Goal: Use online tool/utility: Utilize a website feature to perform a specific function

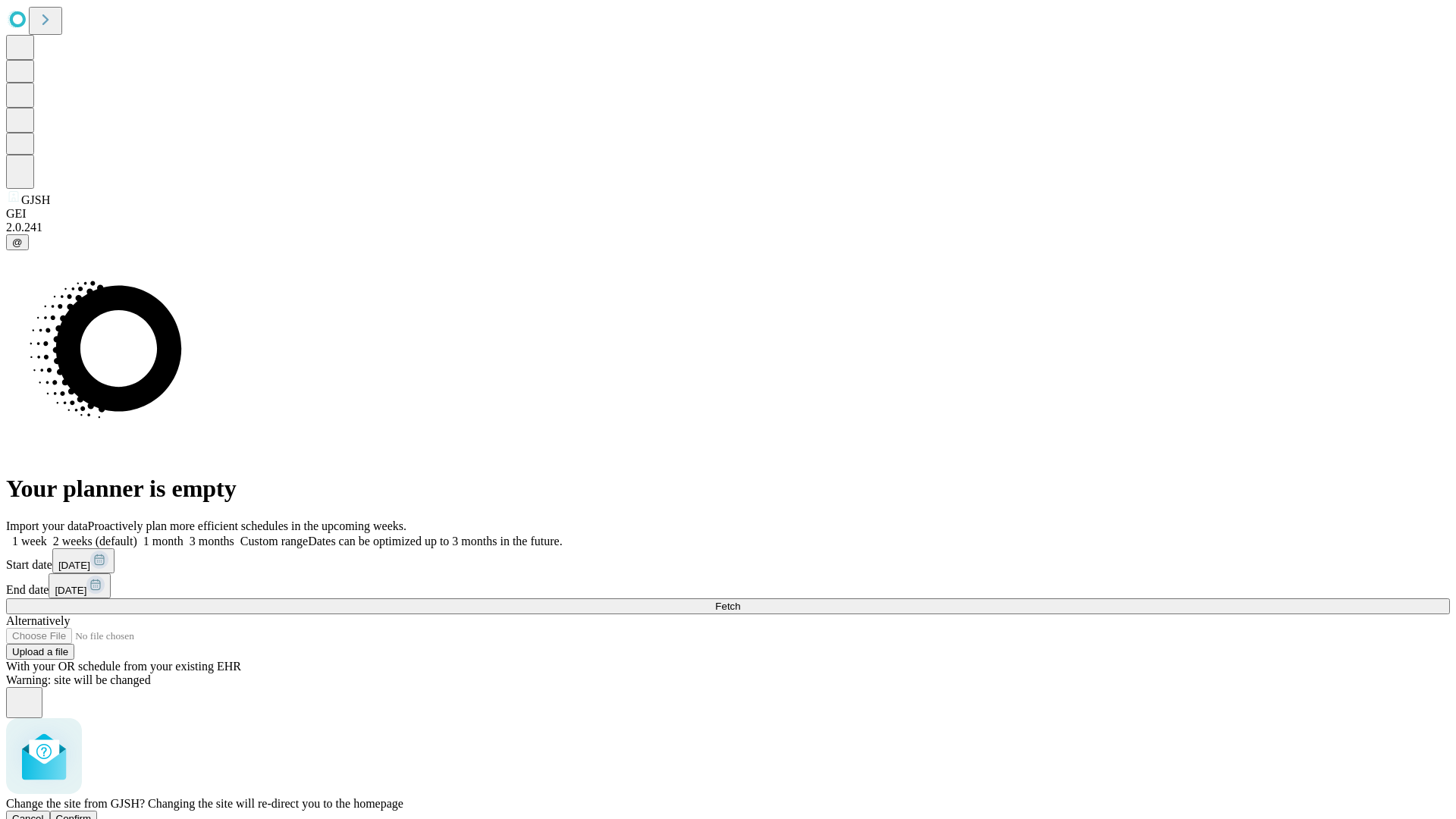
click at [92, 813] on span "Confirm" at bounding box center [73, 818] width 36 height 11
click at [47, 535] on label "1 week" at bounding box center [27, 541] width 41 height 13
click at [740, 600] on span "Fetch" at bounding box center [727, 606] width 25 height 11
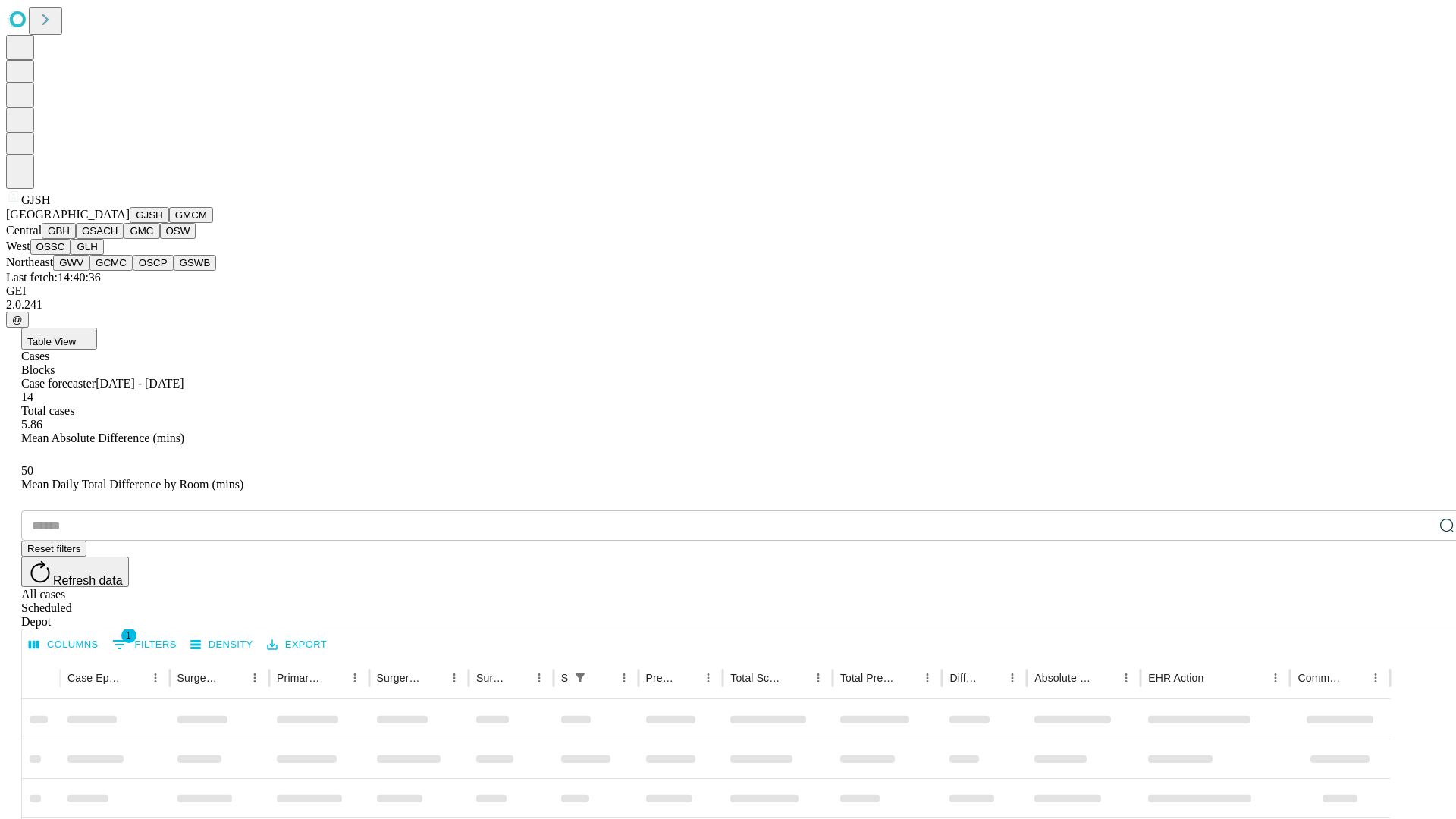
click at [169, 223] on button "GMCM" at bounding box center [191, 215] width 44 height 16
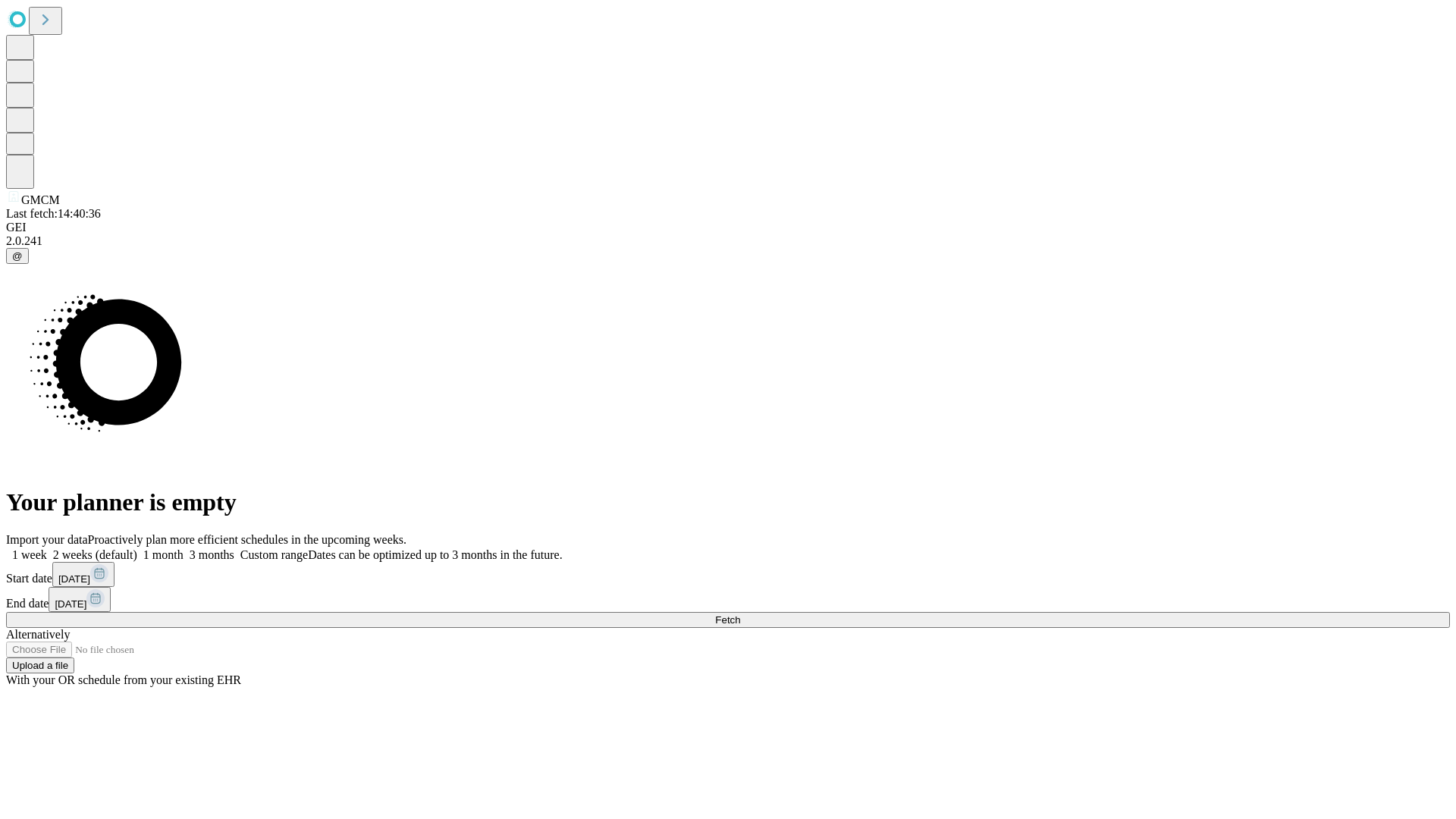
click at [47, 549] on label "1 week" at bounding box center [27, 555] width 41 height 13
click at [740, 614] on span "Fetch" at bounding box center [727, 620] width 25 height 11
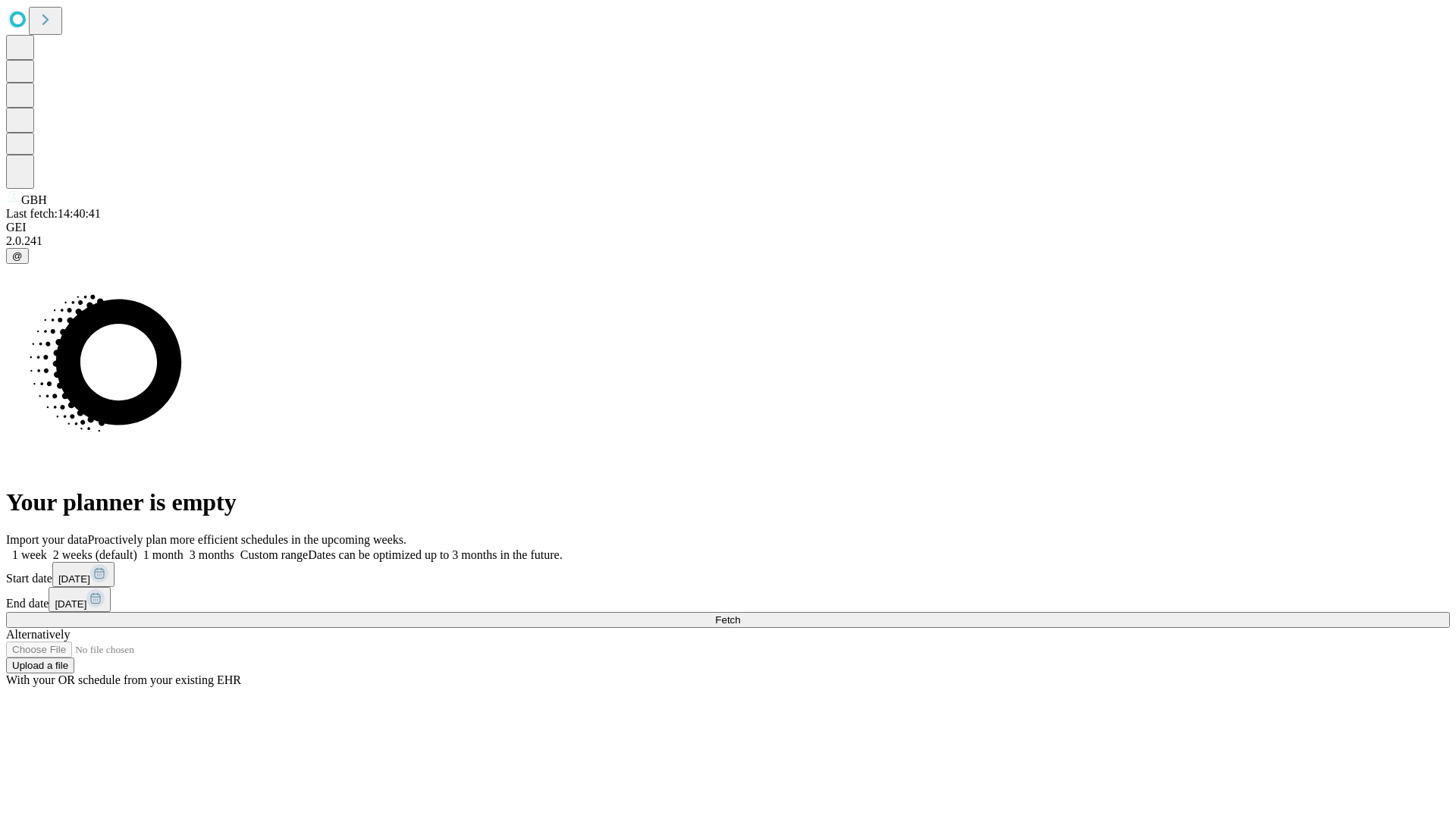
click at [47, 549] on label "1 week" at bounding box center [27, 555] width 41 height 13
click at [740, 614] on span "Fetch" at bounding box center [727, 620] width 25 height 11
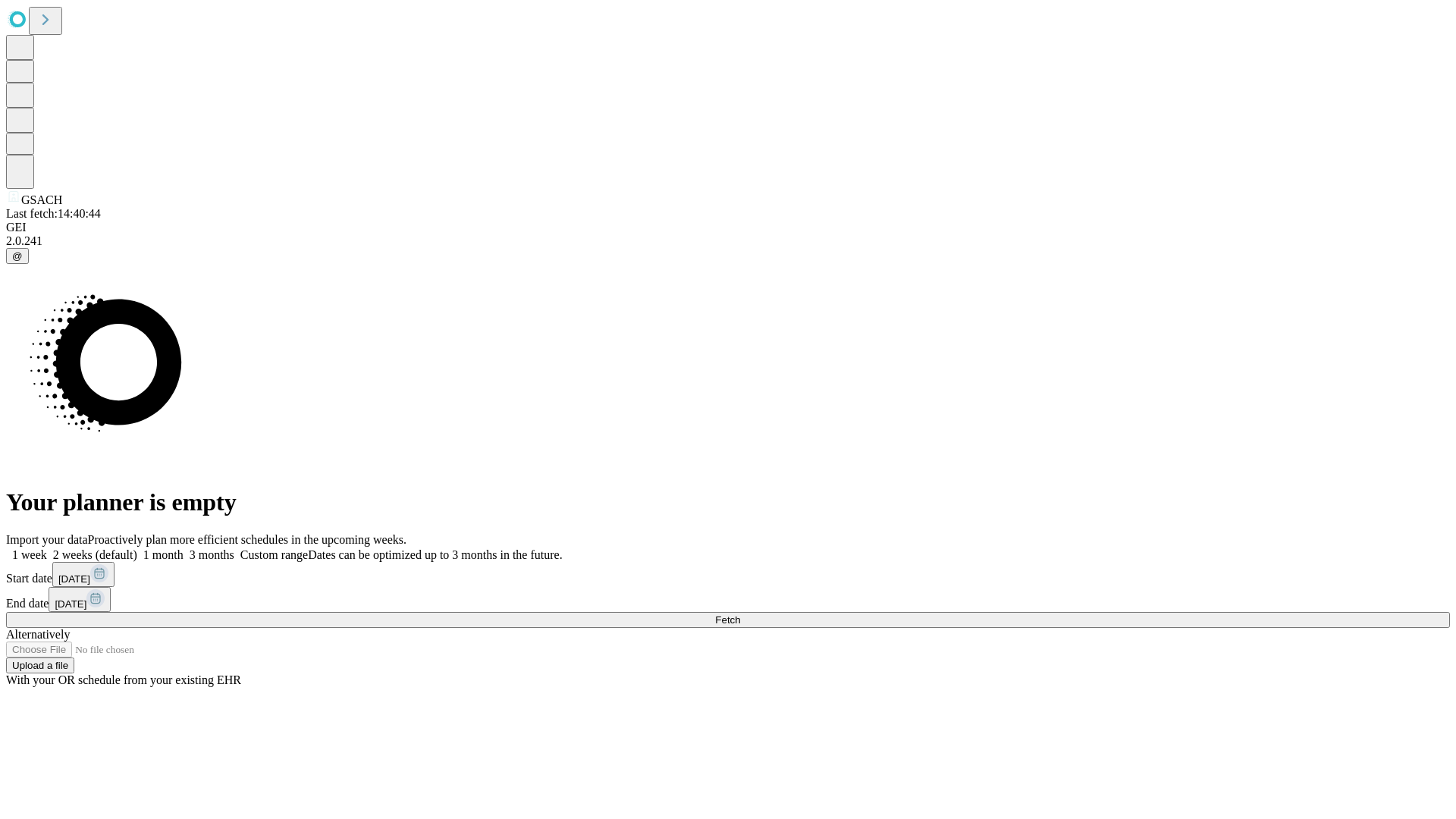
click at [47, 549] on label "1 week" at bounding box center [27, 555] width 41 height 13
click at [740, 614] on span "Fetch" at bounding box center [727, 620] width 25 height 11
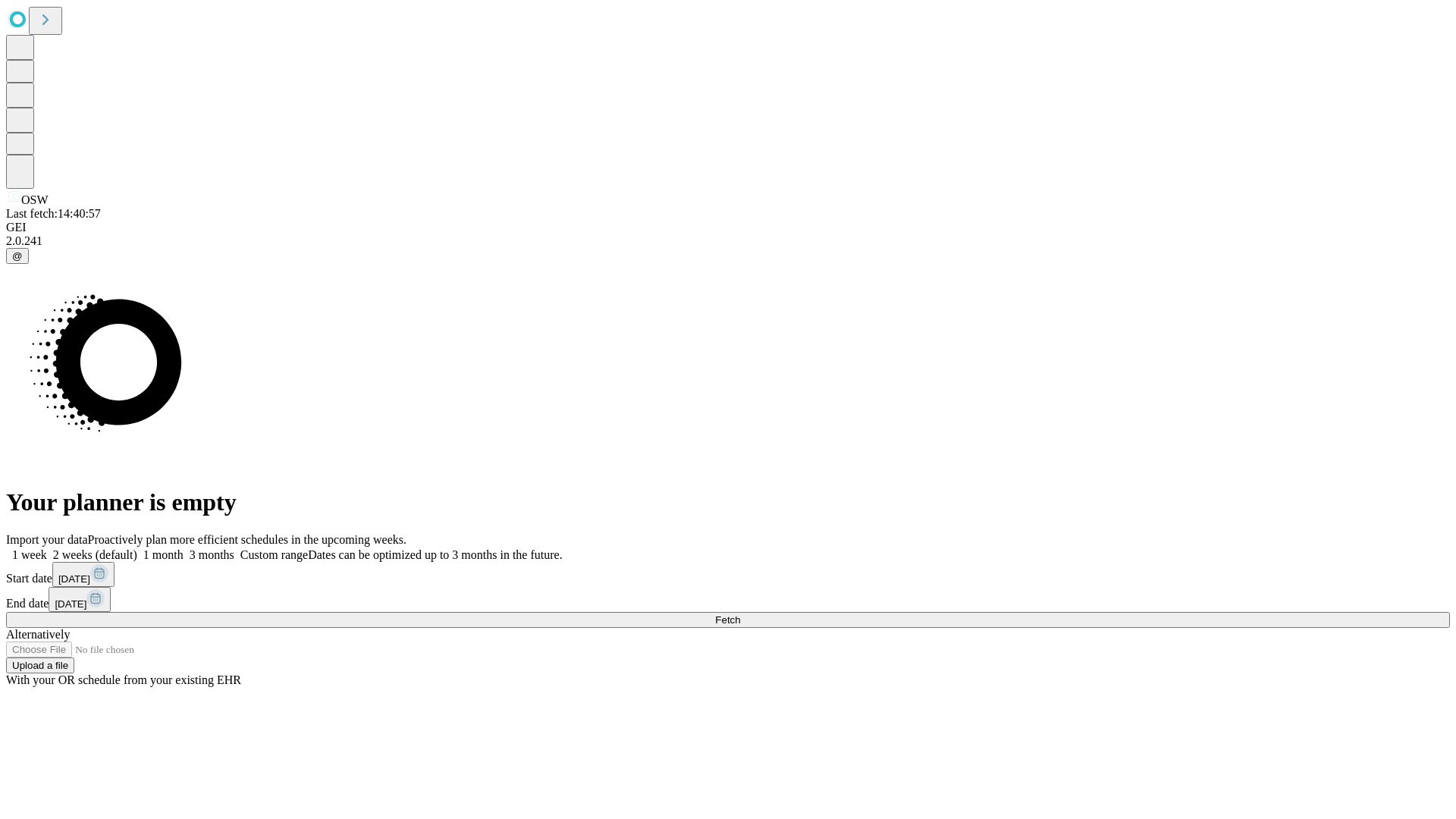
click at [47, 549] on label "1 week" at bounding box center [27, 555] width 41 height 13
click at [740, 614] on span "Fetch" at bounding box center [727, 620] width 25 height 11
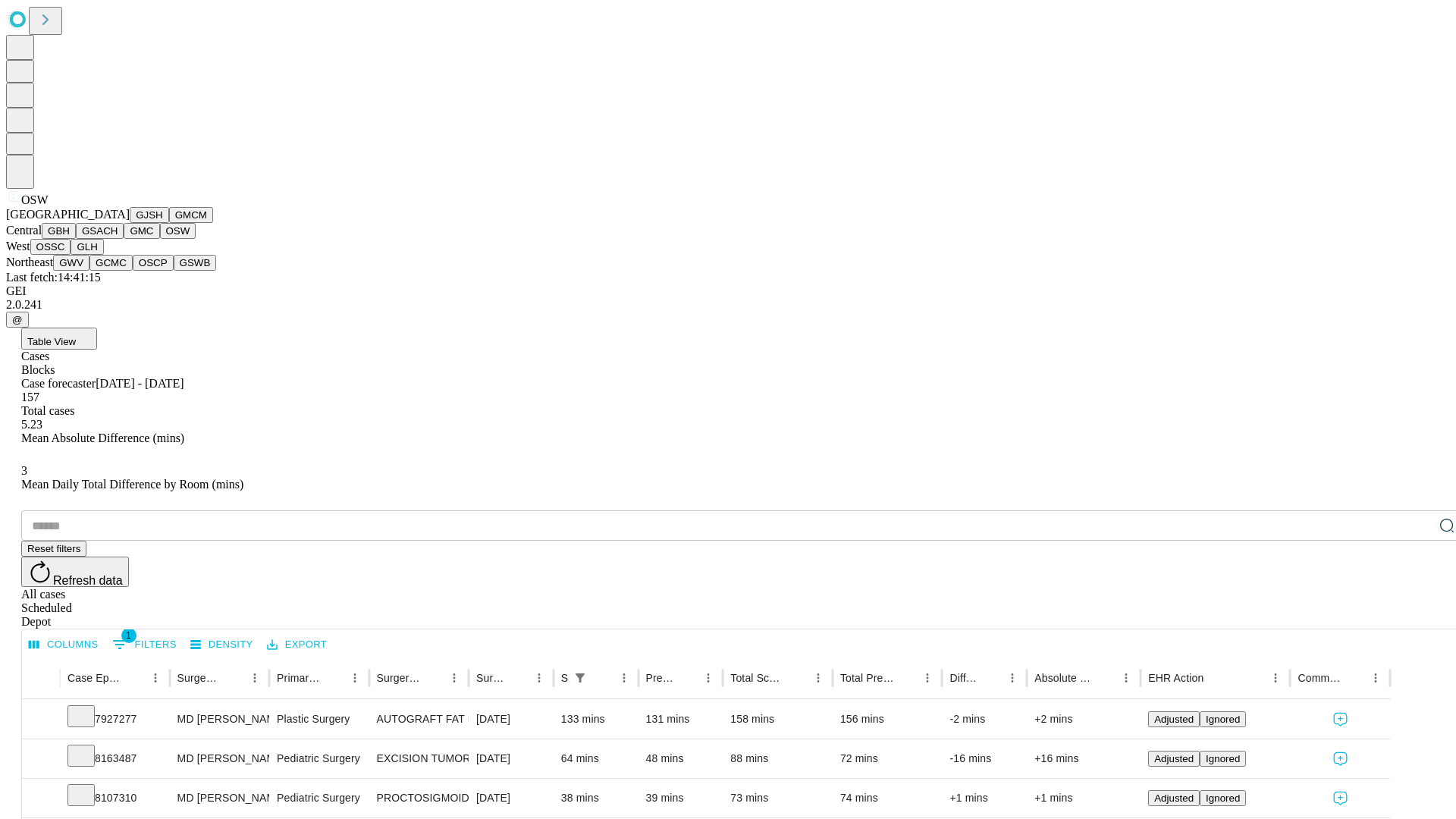
click at [71, 255] on button "OSSC" at bounding box center [51, 247] width 41 height 16
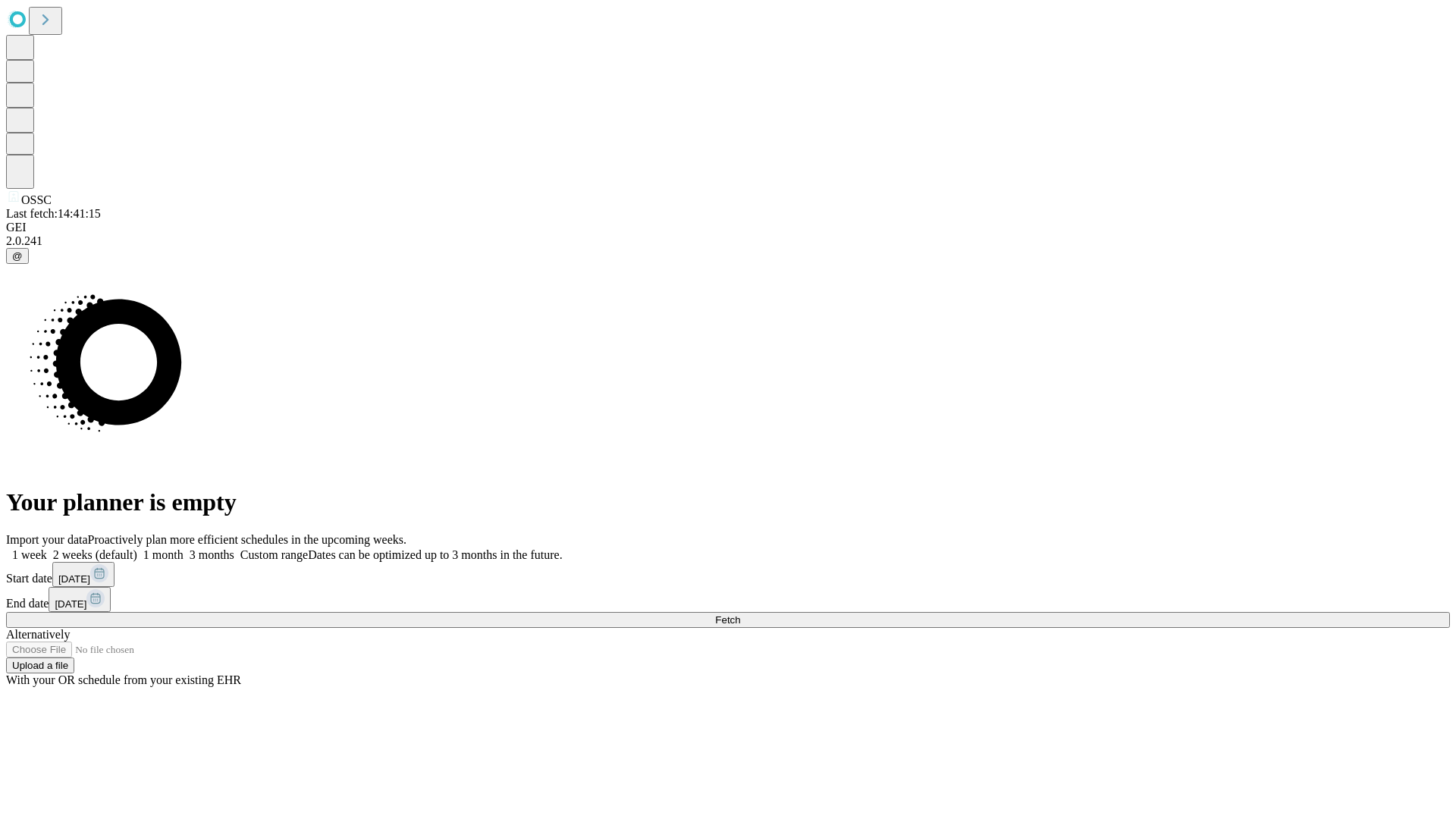
click at [47, 549] on label "1 week" at bounding box center [27, 555] width 41 height 13
click at [740, 614] on span "Fetch" at bounding box center [727, 620] width 25 height 11
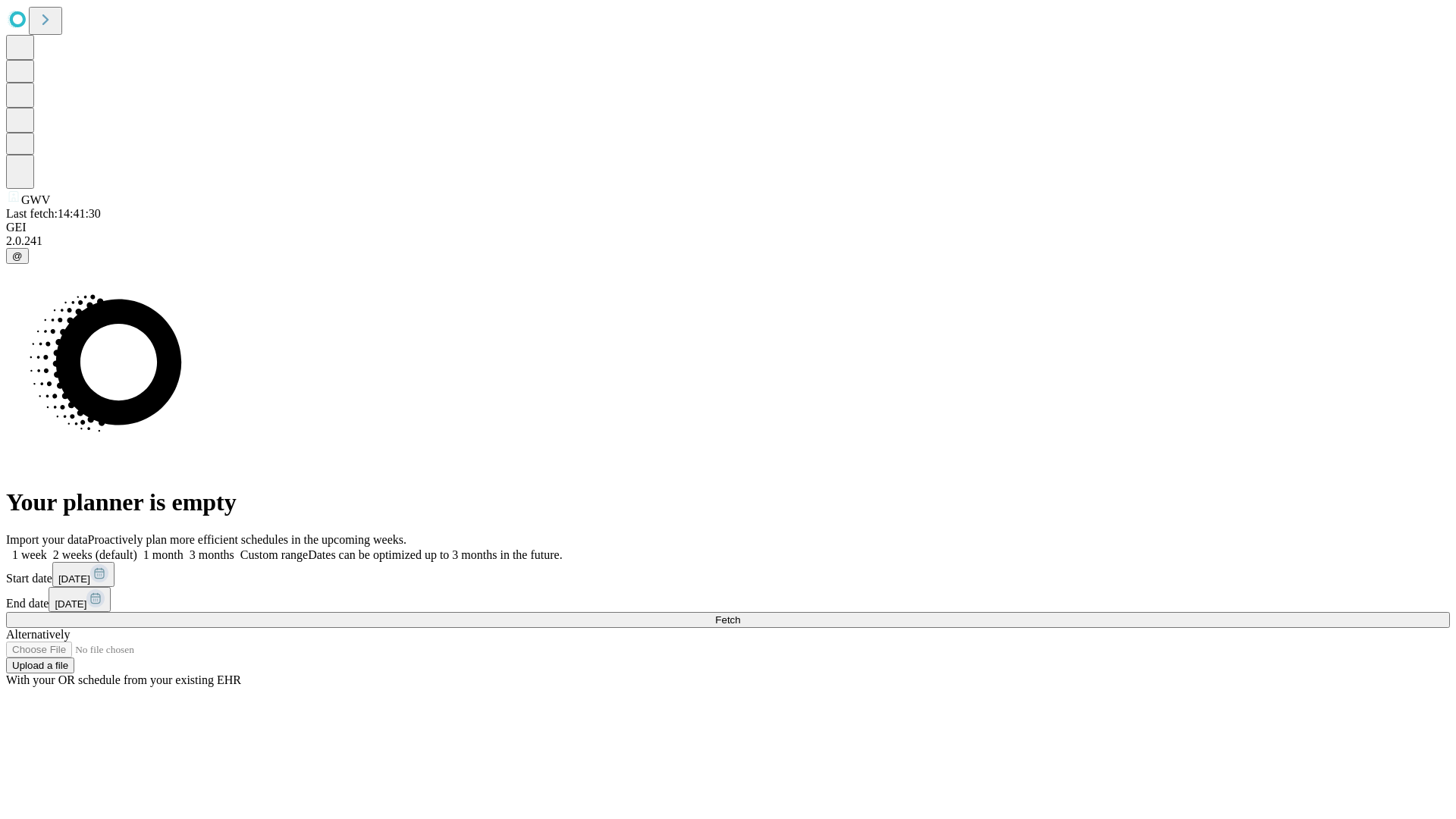
click at [47, 549] on label "1 week" at bounding box center [27, 555] width 41 height 13
click at [740, 614] on span "Fetch" at bounding box center [727, 620] width 25 height 11
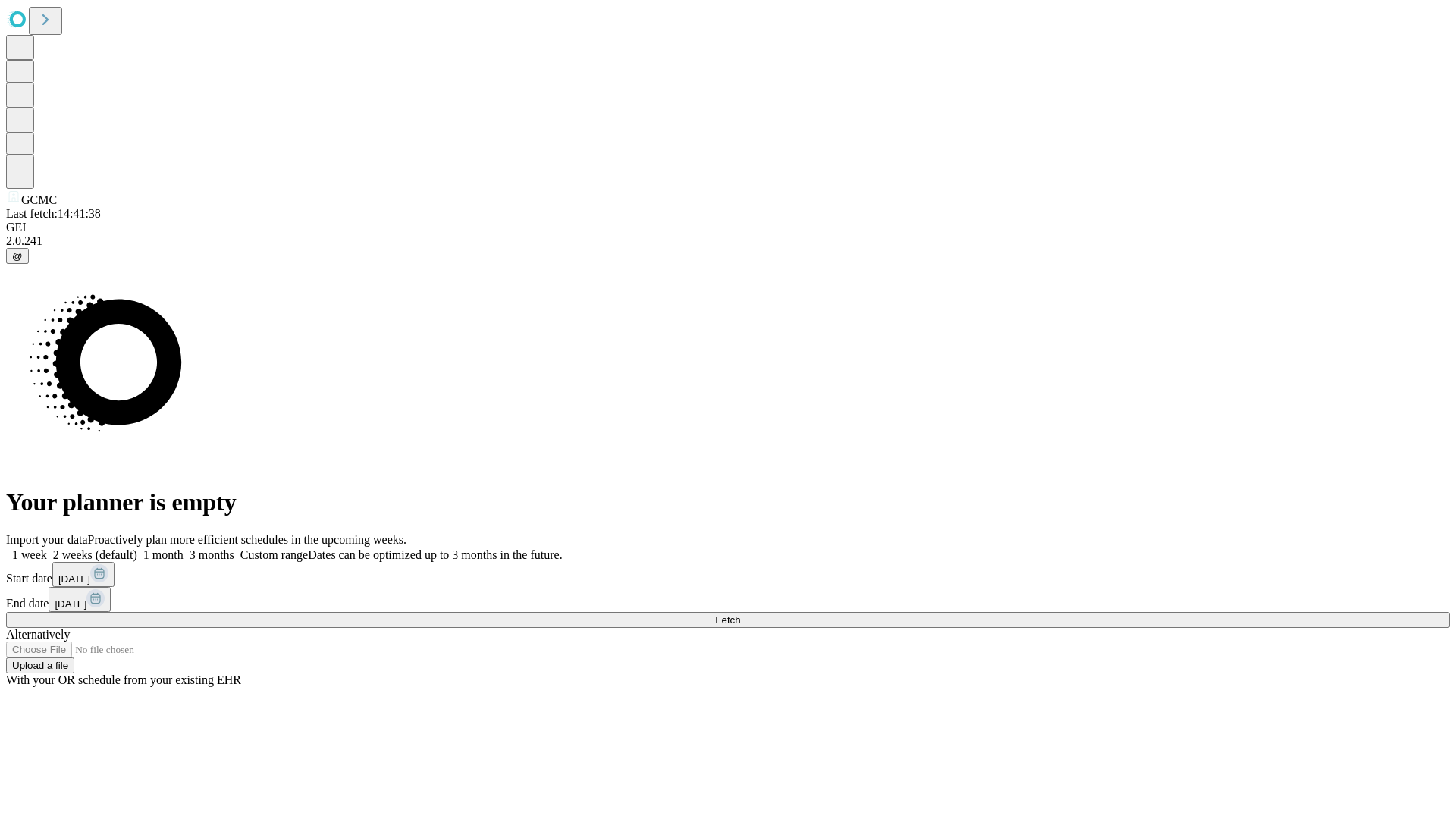
click at [47, 549] on label "1 week" at bounding box center [27, 555] width 41 height 13
click at [740, 614] on span "Fetch" at bounding box center [727, 620] width 25 height 11
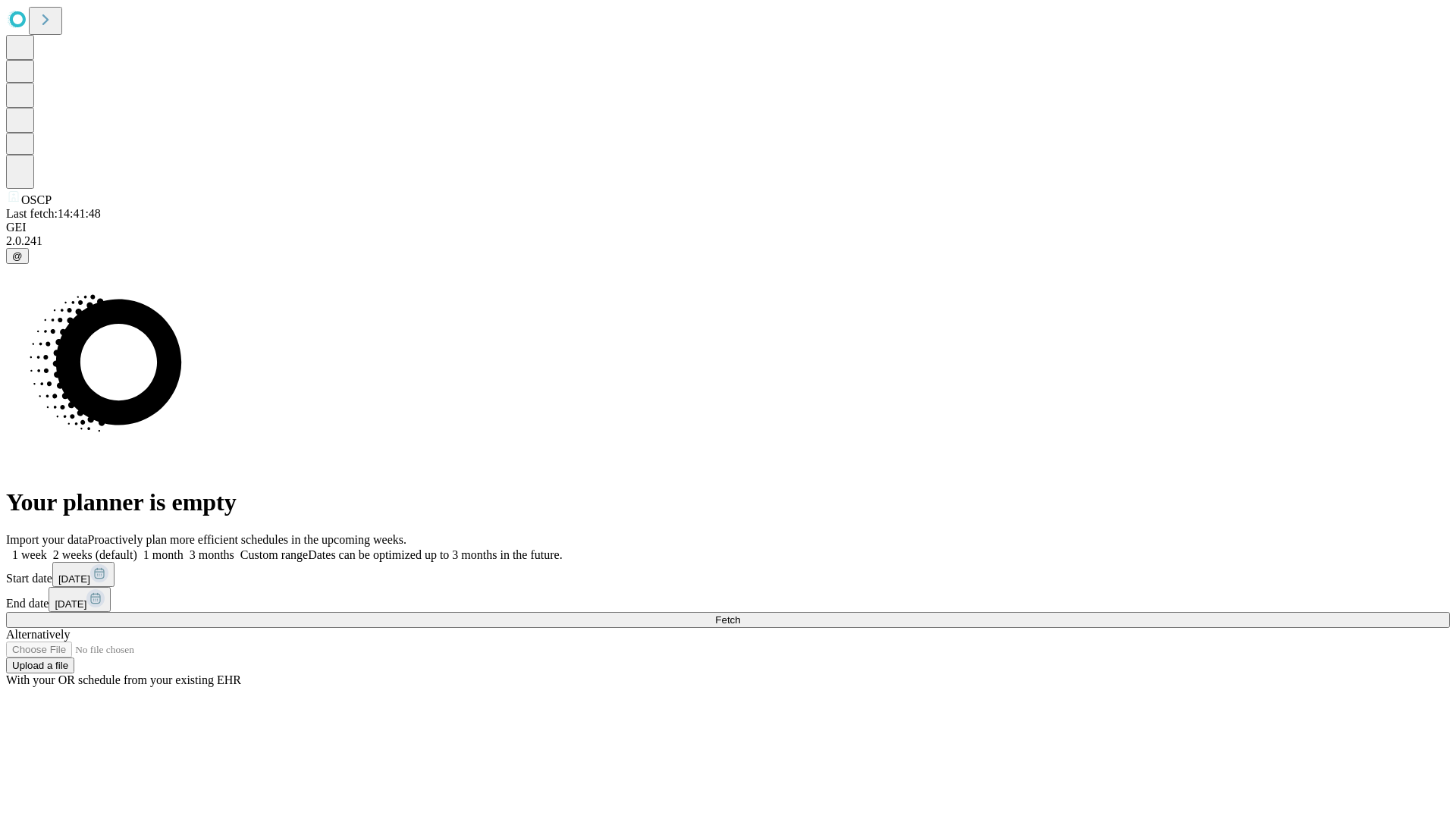
click at [47, 549] on label "1 week" at bounding box center [27, 555] width 41 height 13
click at [740, 614] on span "Fetch" at bounding box center [727, 620] width 25 height 11
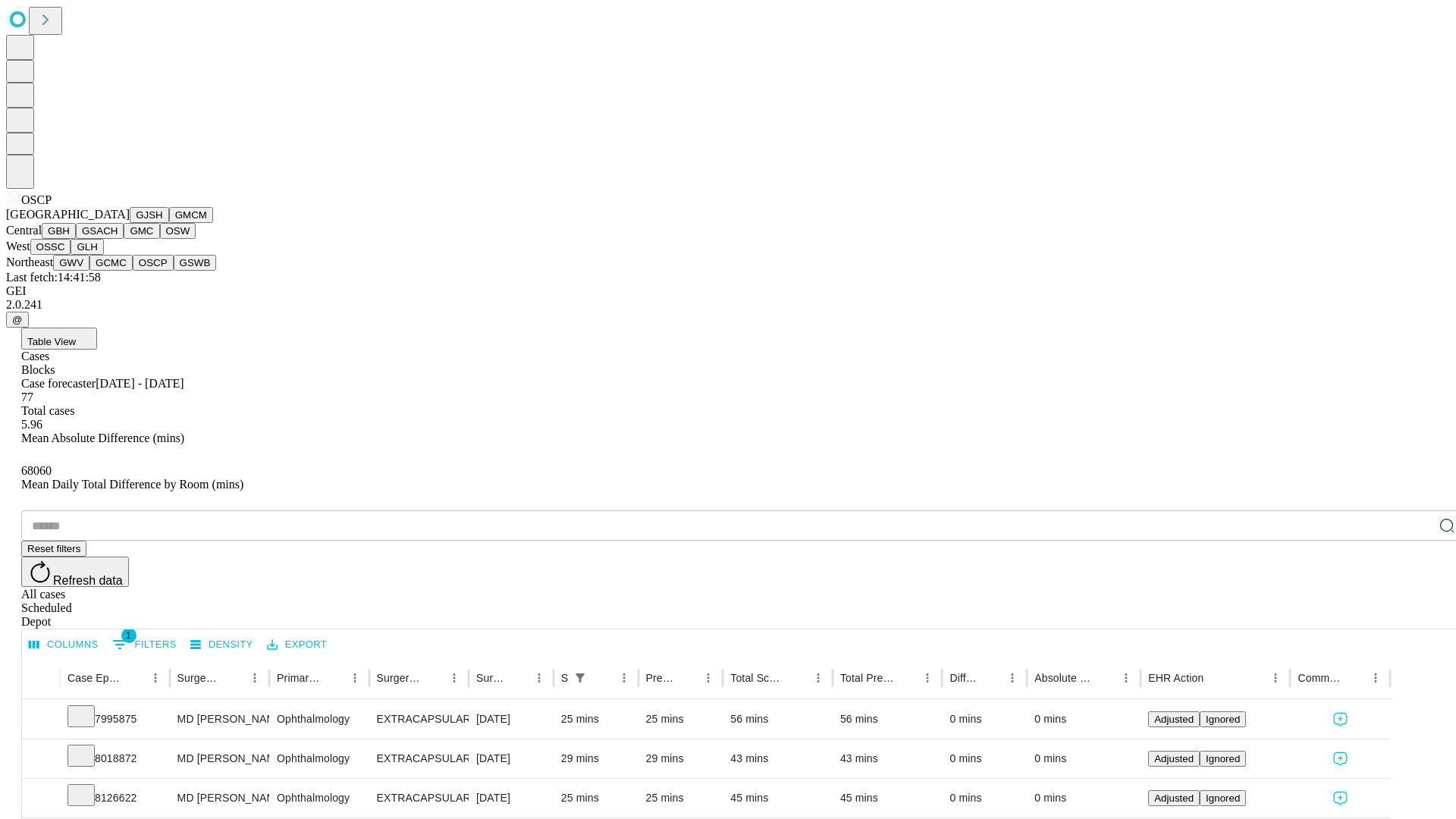
click at [173, 270] on button "GSWB" at bounding box center [195, 263] width 44 height 16
